Goal: Task Accomplishment & Management: Use online tool/utility

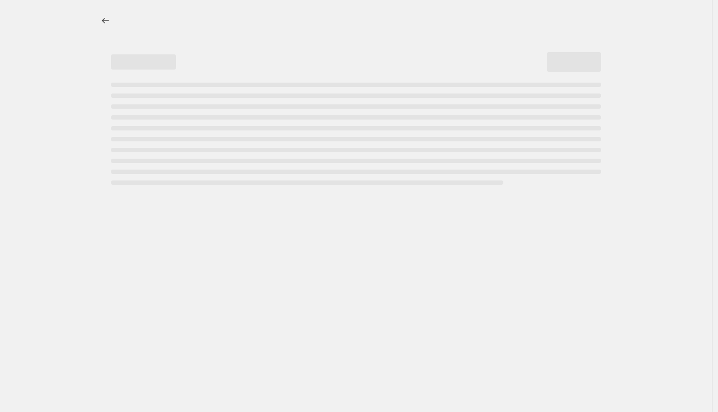
select select "percentage"
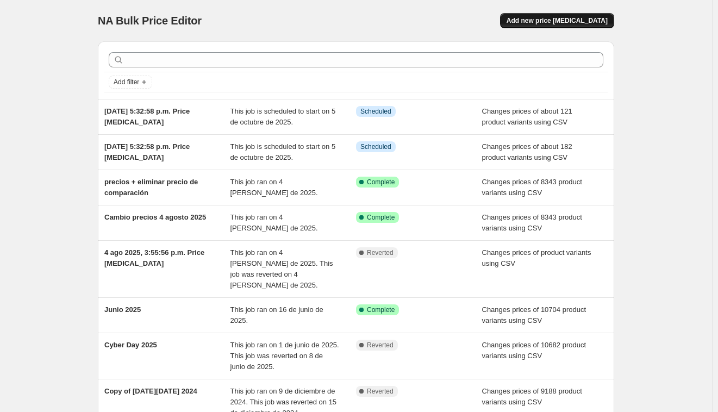
click at [577, 18] on span "Add new price [MEDICAL_DATA]" at bounding box center [556, 20] width 101 height 9
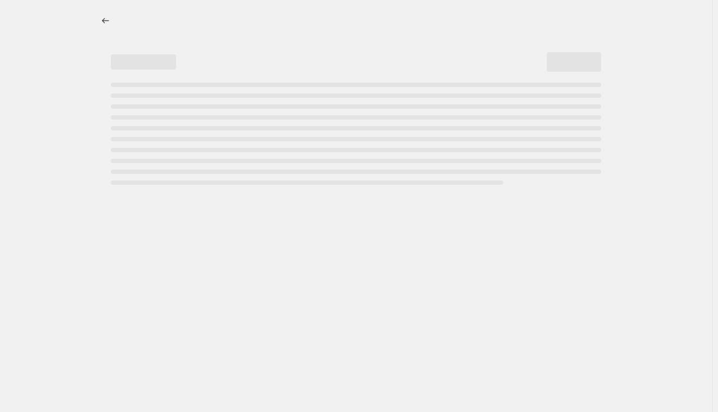
select select "percentage"
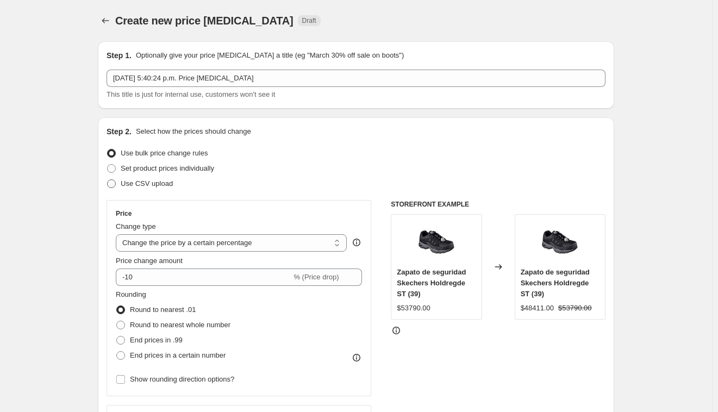
click at [115, 184] on span at bounding box center [111, 183] width 9 height 9
click at [108, 180] on input "Use CSV upload" at bounding box center [107, 179] width 1 height 1
radio input "true"
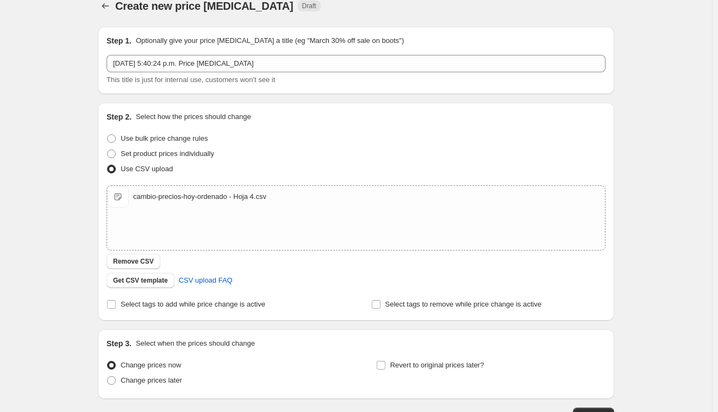
scroll to position [73, 0]
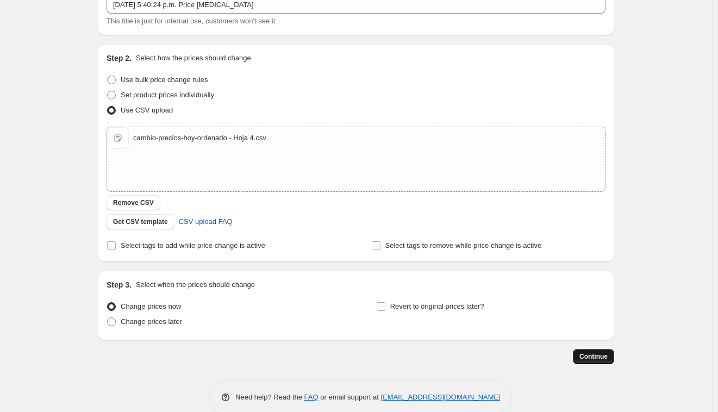
click at [605, 357] on span "Continue" at bounding box center [593, 356] width 28 height 9
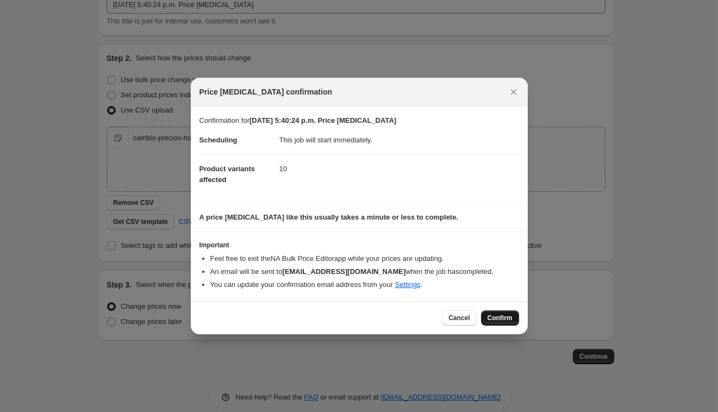
click at [498, 318] on span "Confirm" at bounding box center [499, 318] width 25 height 9
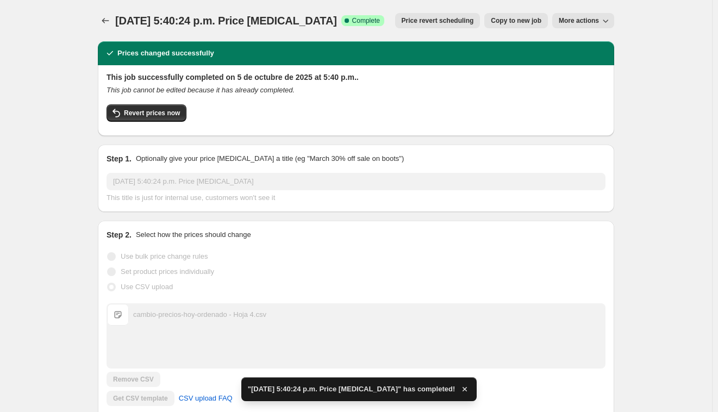
click at [588, 21] on span "More actions" at bounding box center [579, 20] width 40 height 9
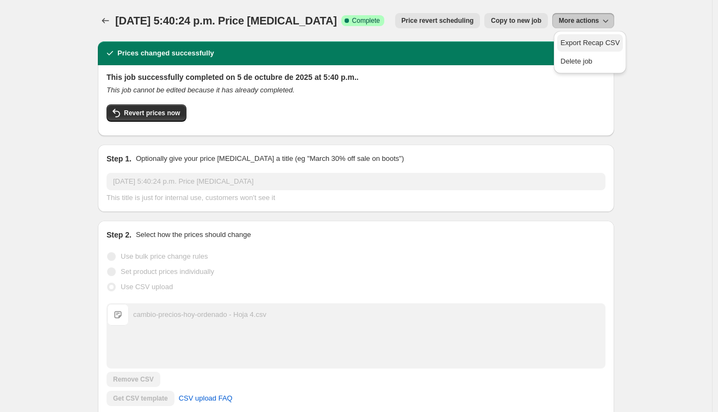
click at [583, 41] on span "Export Recap CSV" at bounding box center [589, 43] width 59 height 8
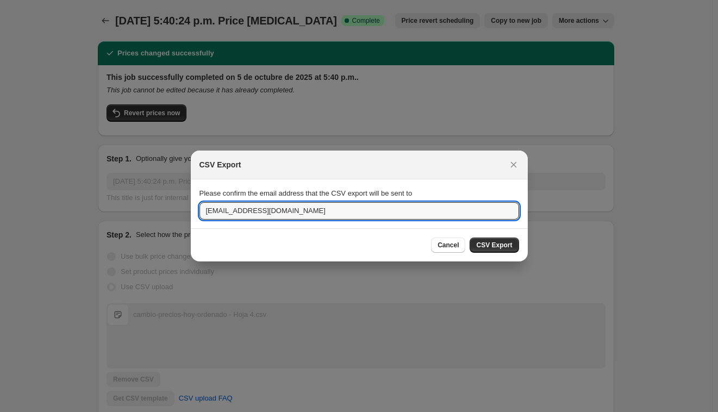
drag, startPoint x: 288, startPoint y: 214, endPoint x: 117, endPoint y: 191, distance: 172.7
click at [256, 214] on input "sebastian@mmedaihuella.com" at bounding box center [359, 210] width 320 height 17
click at [261, 212] on input "sebastian@medaihuella.com" at bounding box center [359, 210] width 320 height 17
type input "sebastian@mediahuella.com"
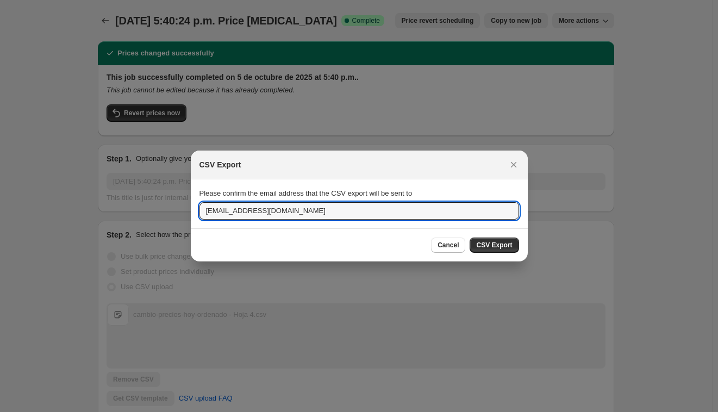
click at [518, 247] on div "Cancel CSV Export" at bounding box center [359, 244] width 337 height 33
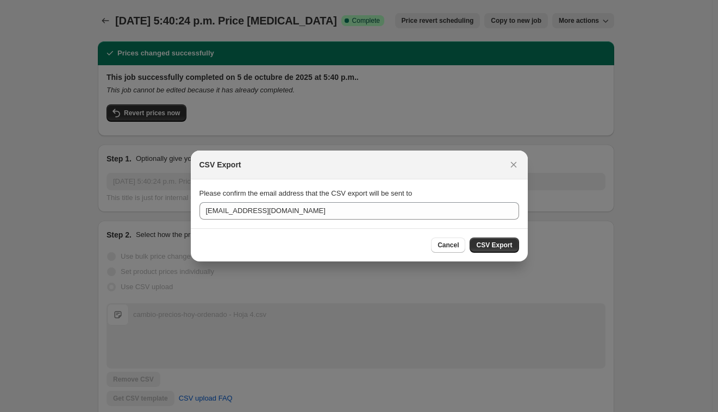
click at [511, 247] on span "CSV Export" at bounding box center [494, 245] width 36 height 9
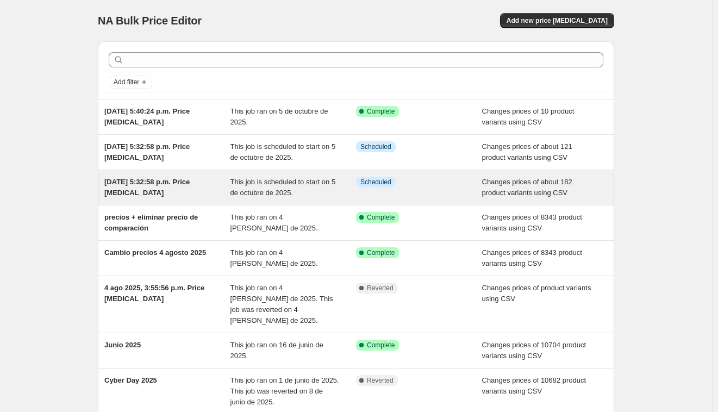
click at [255, 188] on div "This job is scheduled to start on 5 de octubre de 2025." at bounding box center [293, 188] width 126 height 22
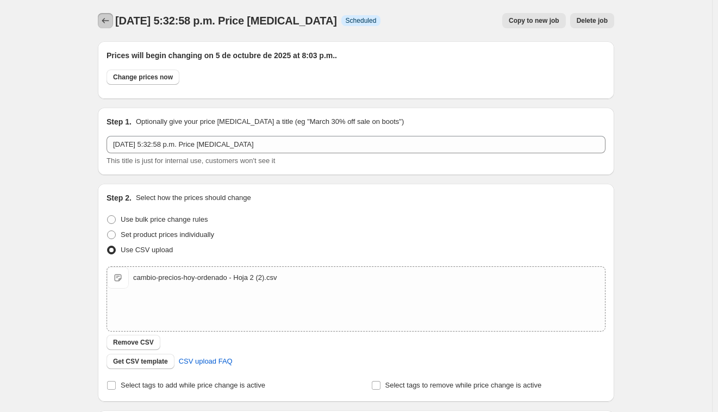
click at [104, 16] on icon "Price change jobs" at bounding box center [105, 20] width 11 height 11
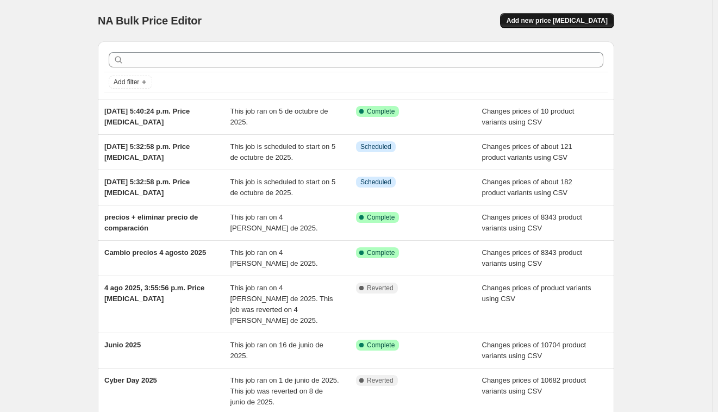
click at [572, 22] on span "Add new price [MEDICAL_DATA]" at bounding box center [556, 20] width 101 height 9
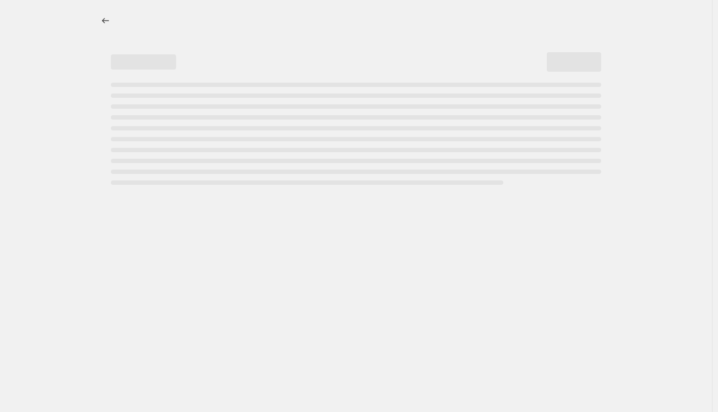
select select "percentage"
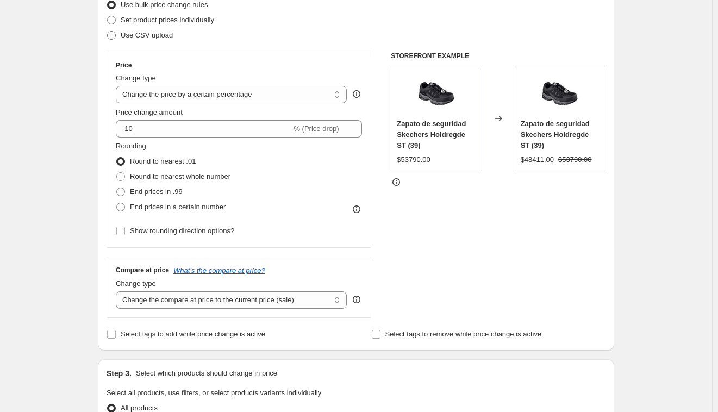
click at [110, 37] on span at bounding box center [111, 35] width 9 height 9
click at [108, 32] on input "Use CSV upload" at bounding box center [107, 31] width 1 height 1
radio input "true"
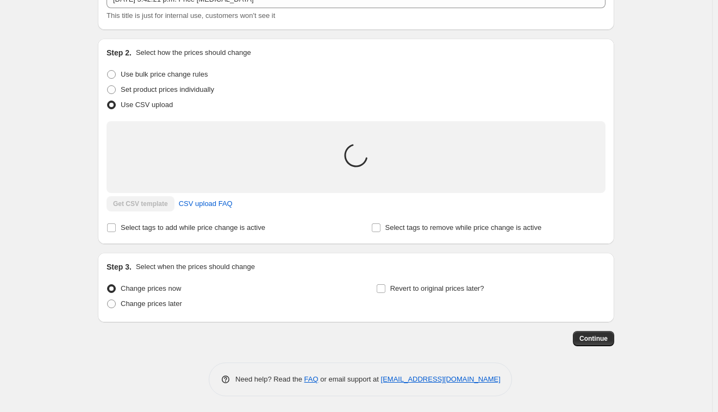
scroll to position [91, 0]
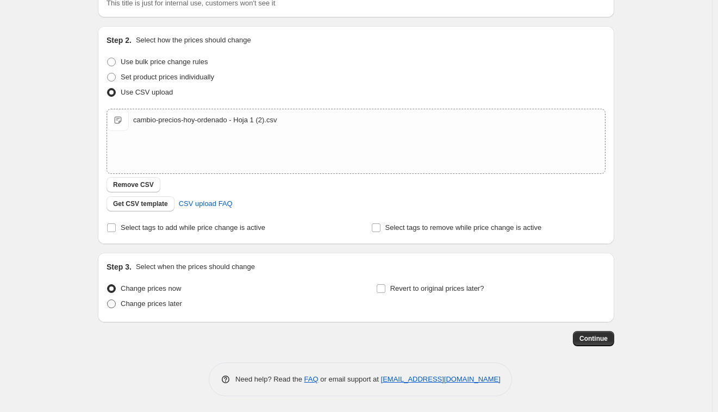
click at [140, 305] on span "Change prices later" at bounding box center [151, 303] width 61 height 8
click at [108, 300] on input "Change prices later" at bounding box center [107, 299] width 1 height 1
radio input "true"
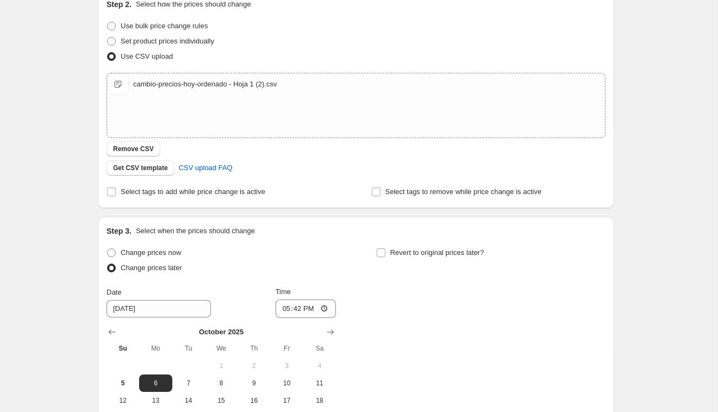
scroll to position [160, 0]
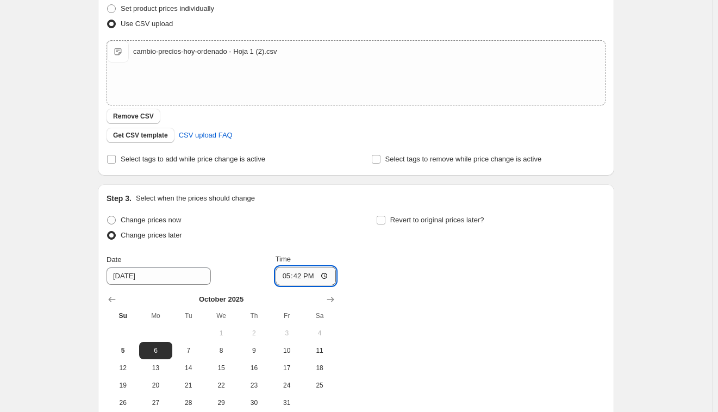
click at [284, 275] on input "17:42" at bounding box center [305, 276] width 61 height 18
type input "19:58"
click at [126, 345] on button "5" at bounding box center [123, 350] width 33 height 17
type input "[DATE]"
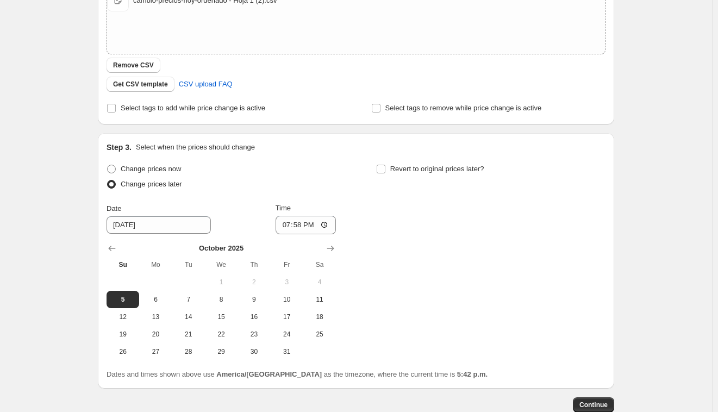
scroll to position [277, 0]
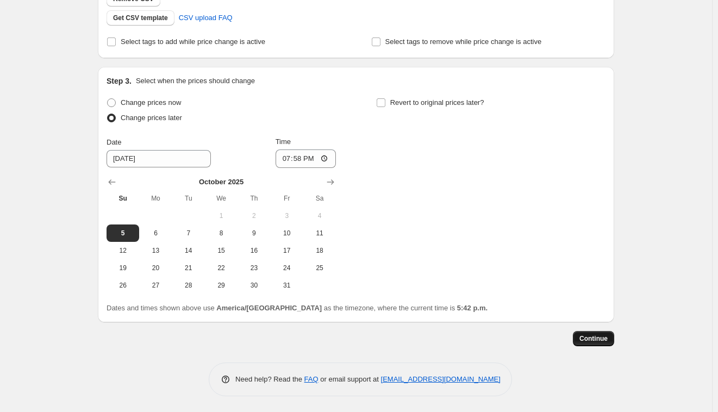
click at [596, 335] on span "Continue" at bounding box center [593, 338] width 28 height 9
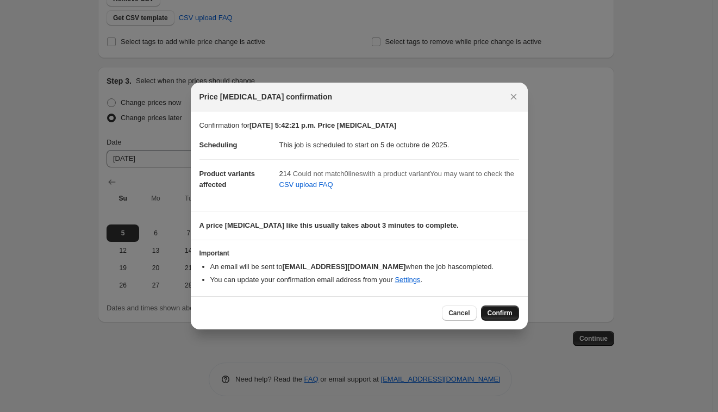
click at [503, 321] on div "Cancel Confirm" at bounding box center [359, 312] width 337 height 33
click at [507, 310] on span "Confirm" at bounding box center [499, 313] width 25 height 9
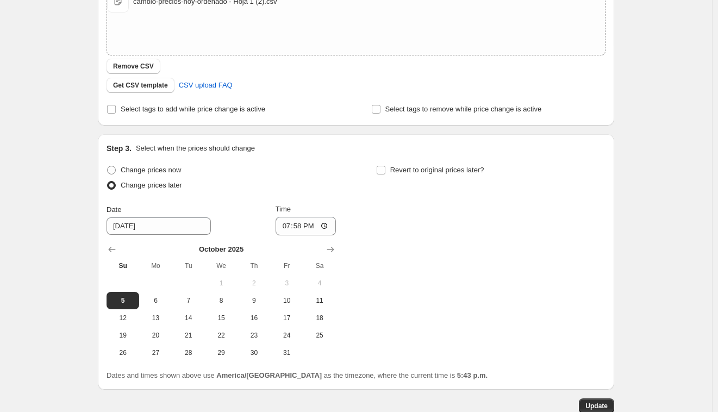
scroll to position [275, 0]
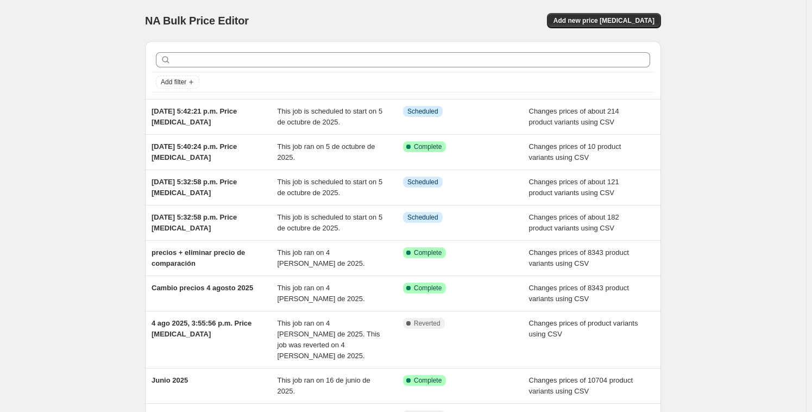
click at [784, 157] on div "NA Bulk Price Editor. This page is ready NA Bulk Price Editor Add new price cha…" at bounding box center [403, 301] width 806 height 603
